Goal: Go to known website: Access a specific website the user already knows

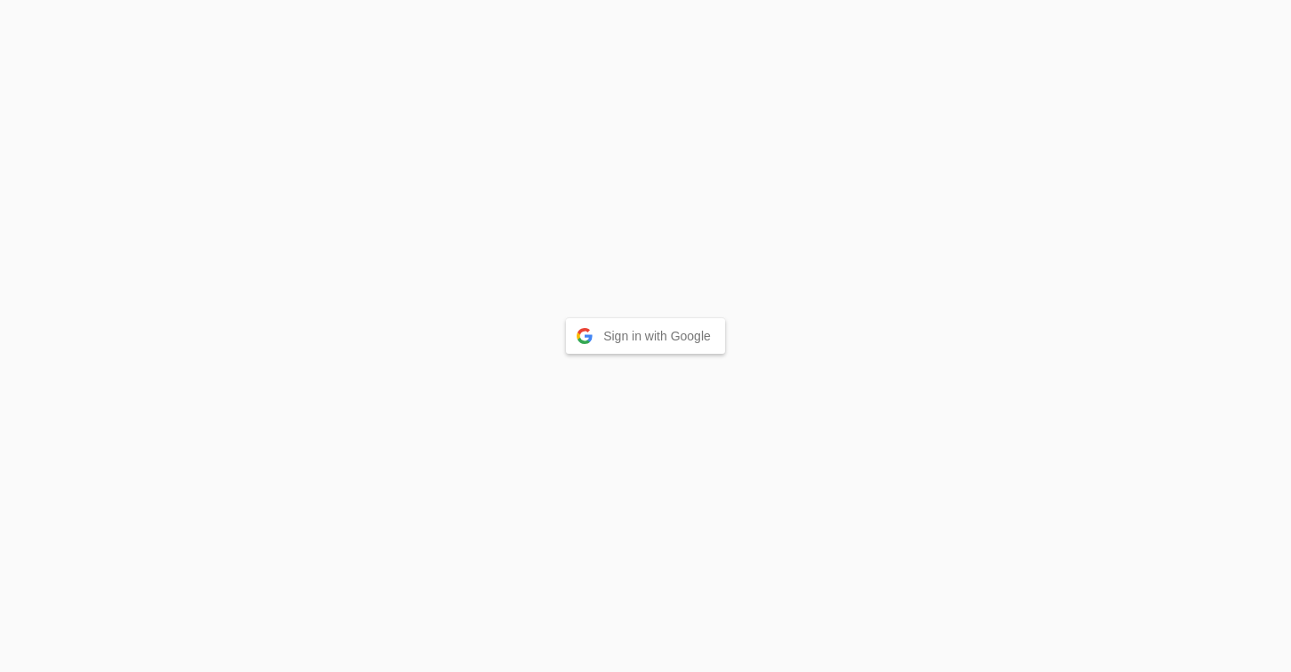
click at [638, 345] on button "Sign in with Google" at bounding box center [645, 336] width 159 height 36
